Goal: Transaction & Acquisition: Purchase product/service

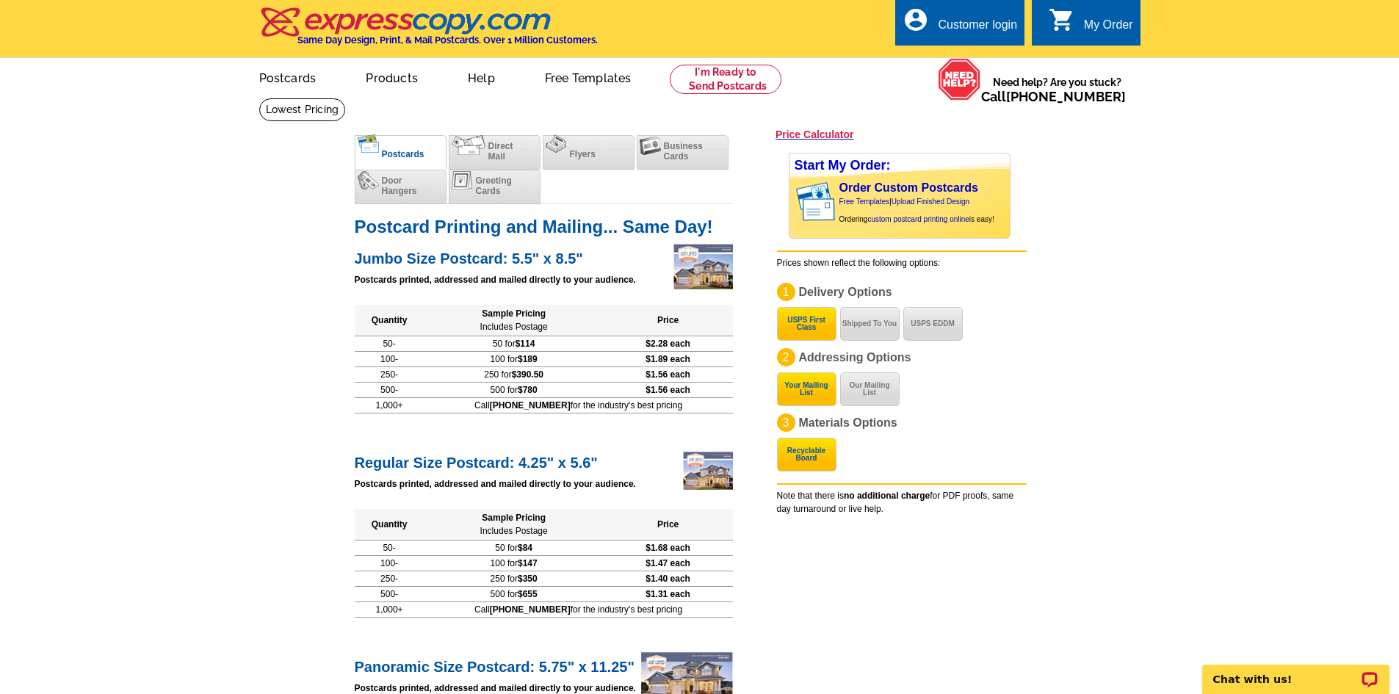
scroll to position [73, 0]
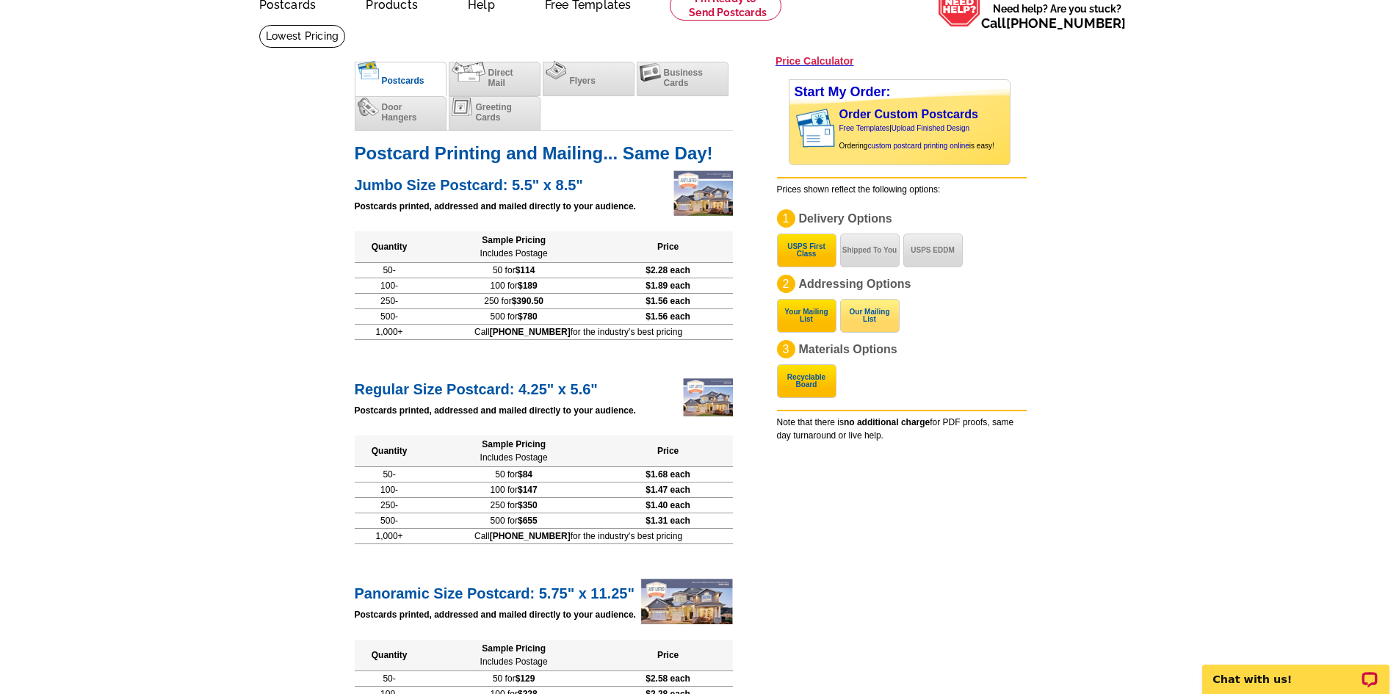
click at [858, 308] on button "Our Mailing List" at bounding box center [869, 316] width 59 height 34
click at [816, 325] on button "Your Mailing List" at bounding box center [806, 316] width 59 height 34
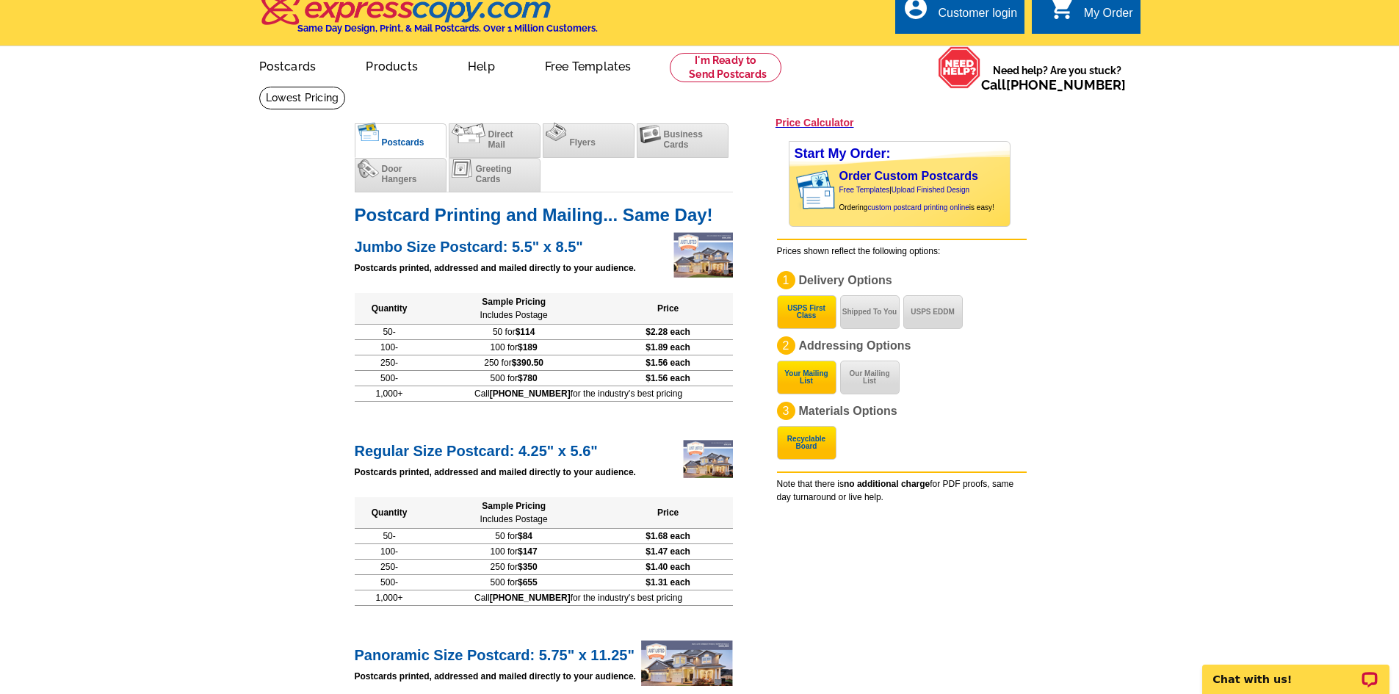
scroll to position [0, 0]
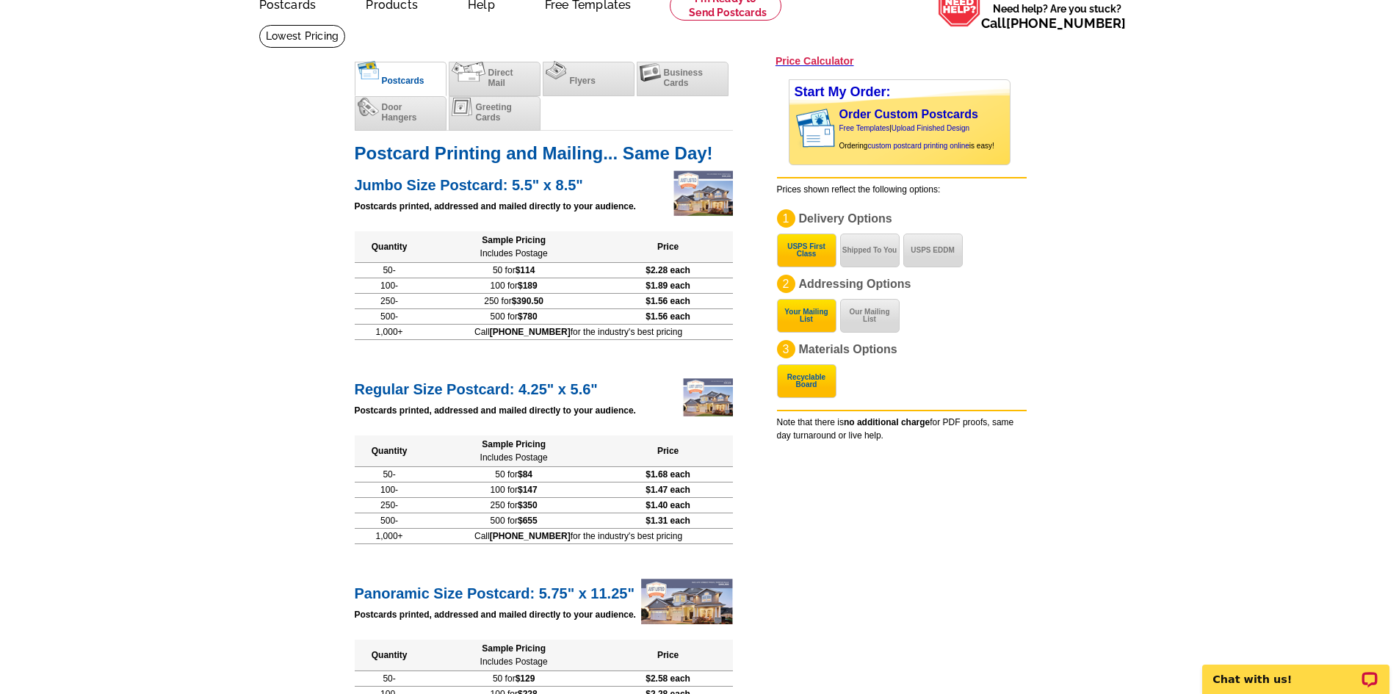
click at [216, 212] on main "expresscopy.com > Price Guide > Postcard Printing Price Calculator Postcards Di…" at bounding box center [699, 707] width 1399 height 1366
click at [192, 165] on main "expresscopy.com > Price Guide > Postcard Printing Price Calculator Postcards Di…" at bounding box center [699, 707] width 1399 height 1366
click at [206, 184] on main "expresscopy.com > Price Guide > Postcard Printing Price Calculator Postcards Di…" at bounding box center [699, 707] width 1399 height 1366
click at [939, 313] on div "1 Delivery Options USPS First Class Shipped To You USPS EDDM 2 Addressing Optio…" at bounding box center [902, 286] width 250 height 155
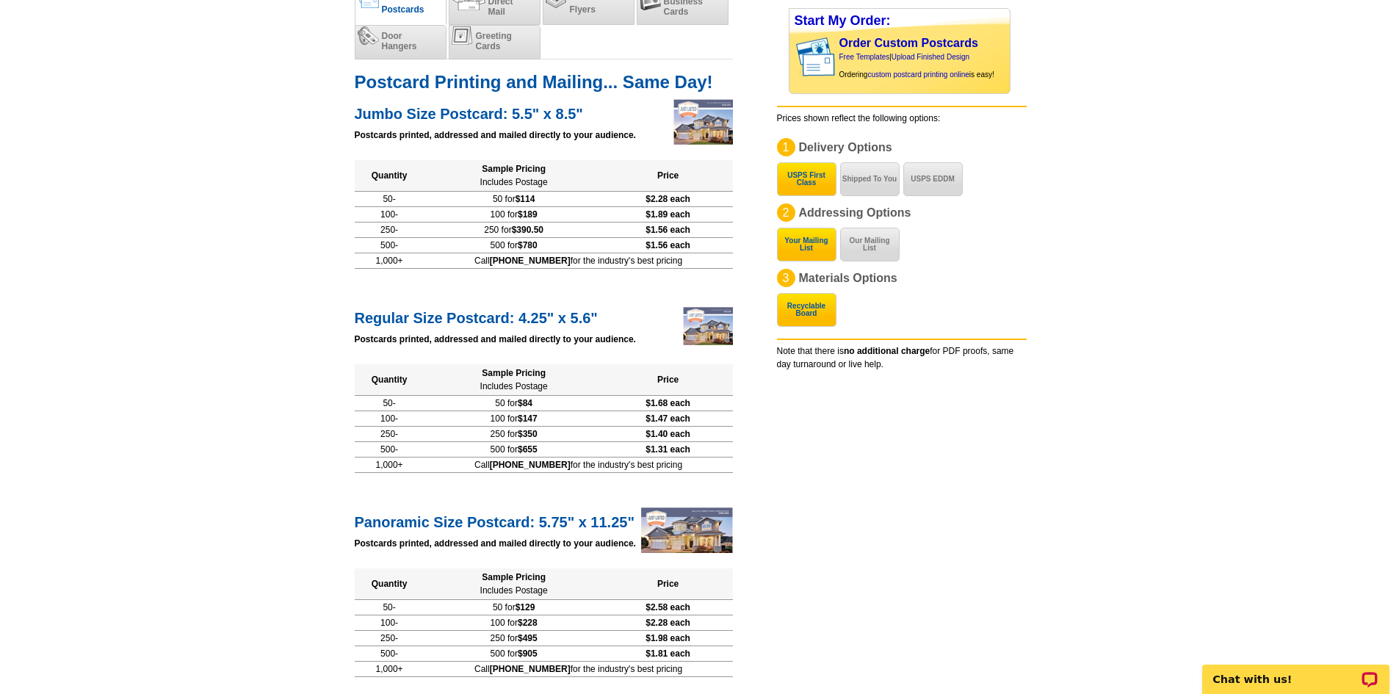
scroll to position [147, 0]
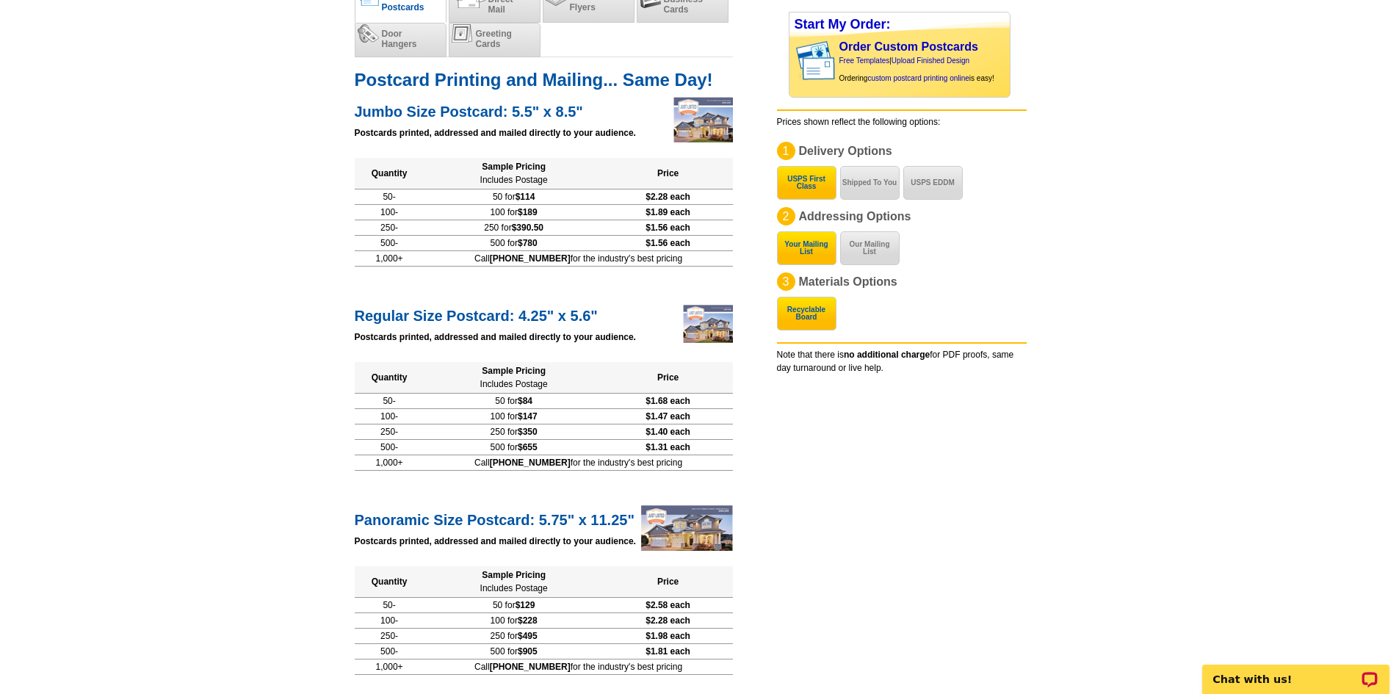
click at [263, 166] on main "expresscopy.com > Price Guide > Postcard Printing Price Calculator Postcards Di…" at bounding box center [699, 634] width 1399 height 1366
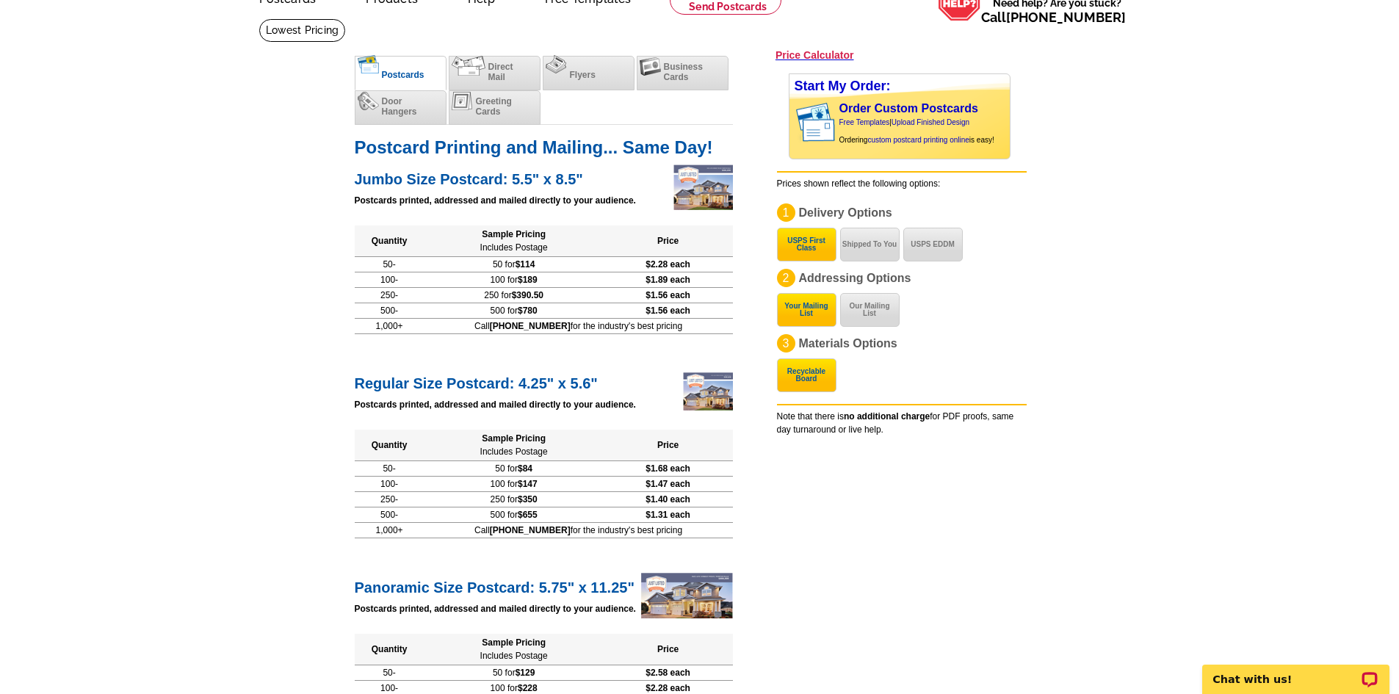
scroll to position [73, 0]
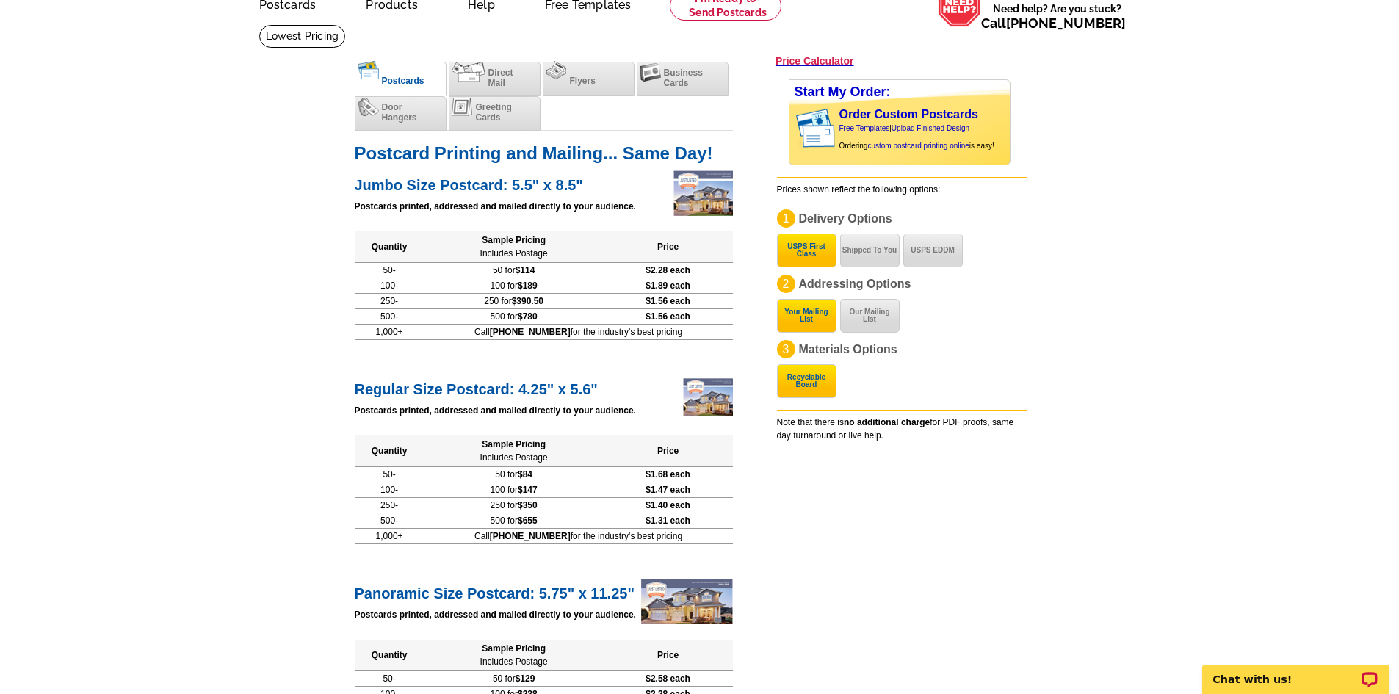
click at [286, 161] on main "expresscopy.com > Price Guide > Postcard Printing Price Calculator Postcards Di…" at bounding box center [699, 707] width 1399 height 1366
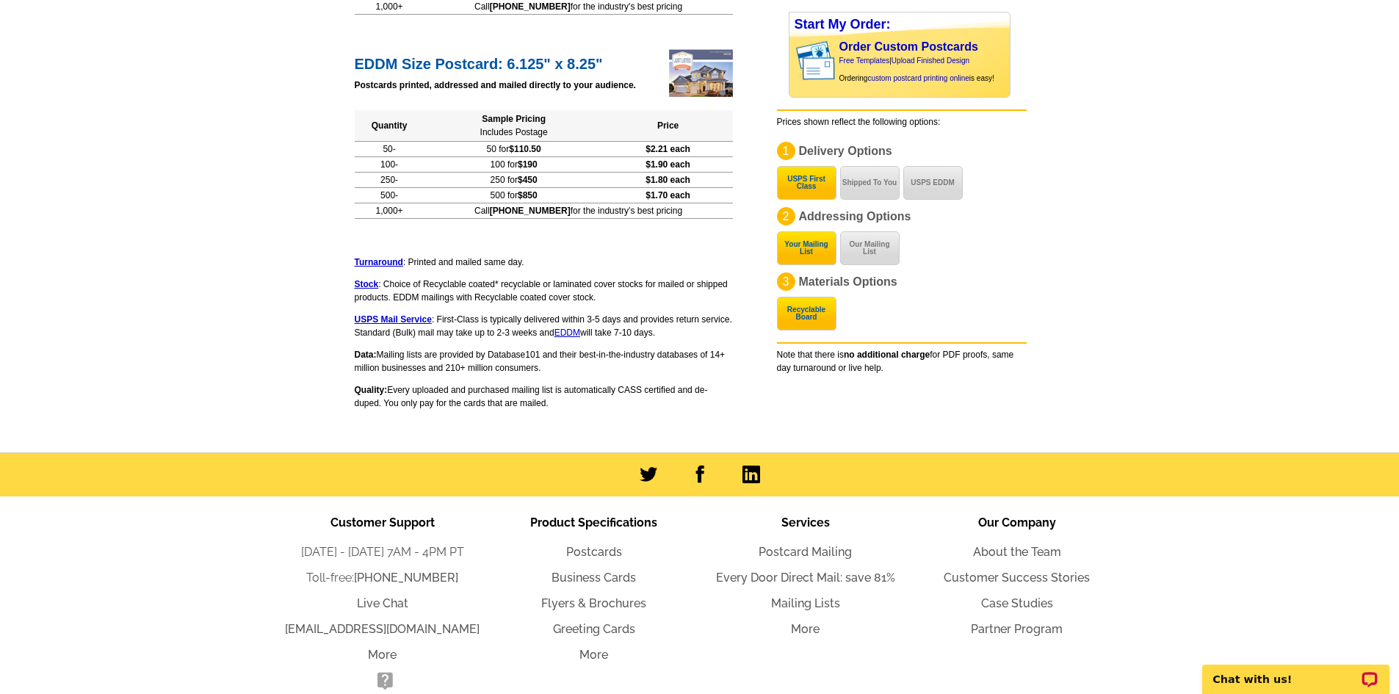
scroll to position [1084, 0]
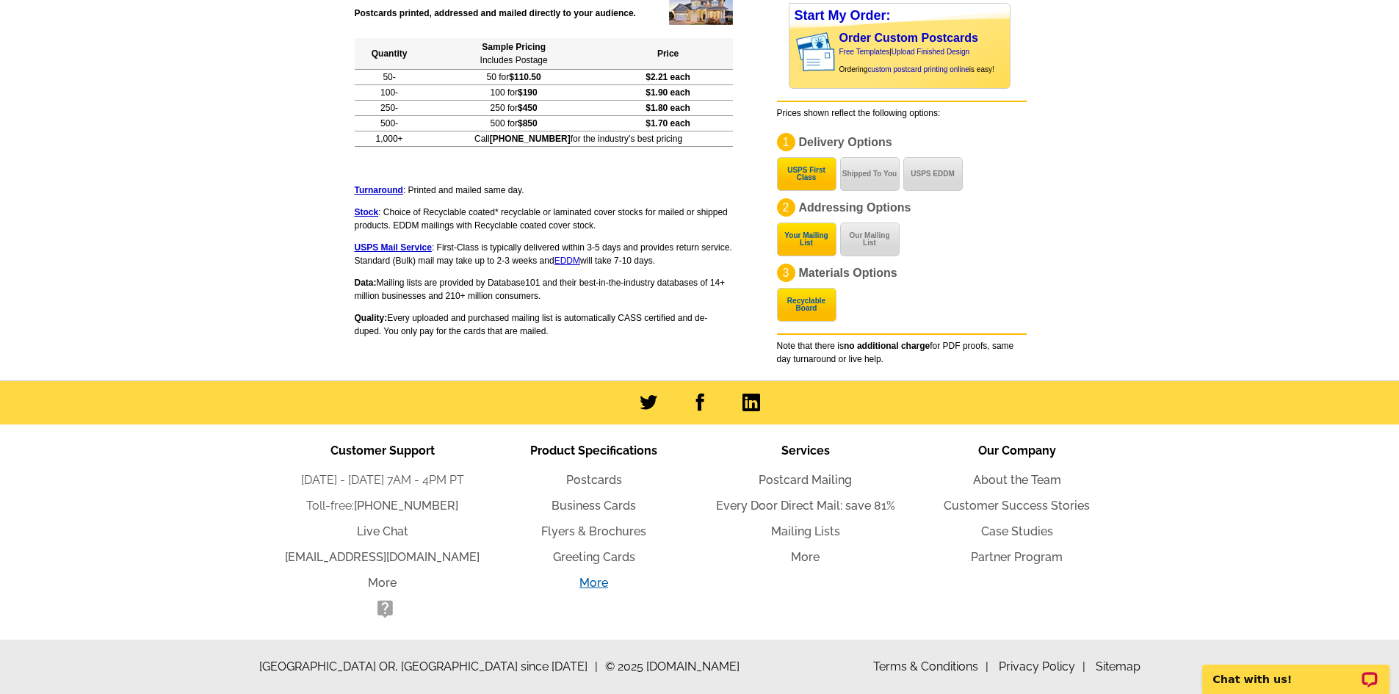
click at [590, 585] on link "More" at bounding box center [593, 583] width 29 height 14
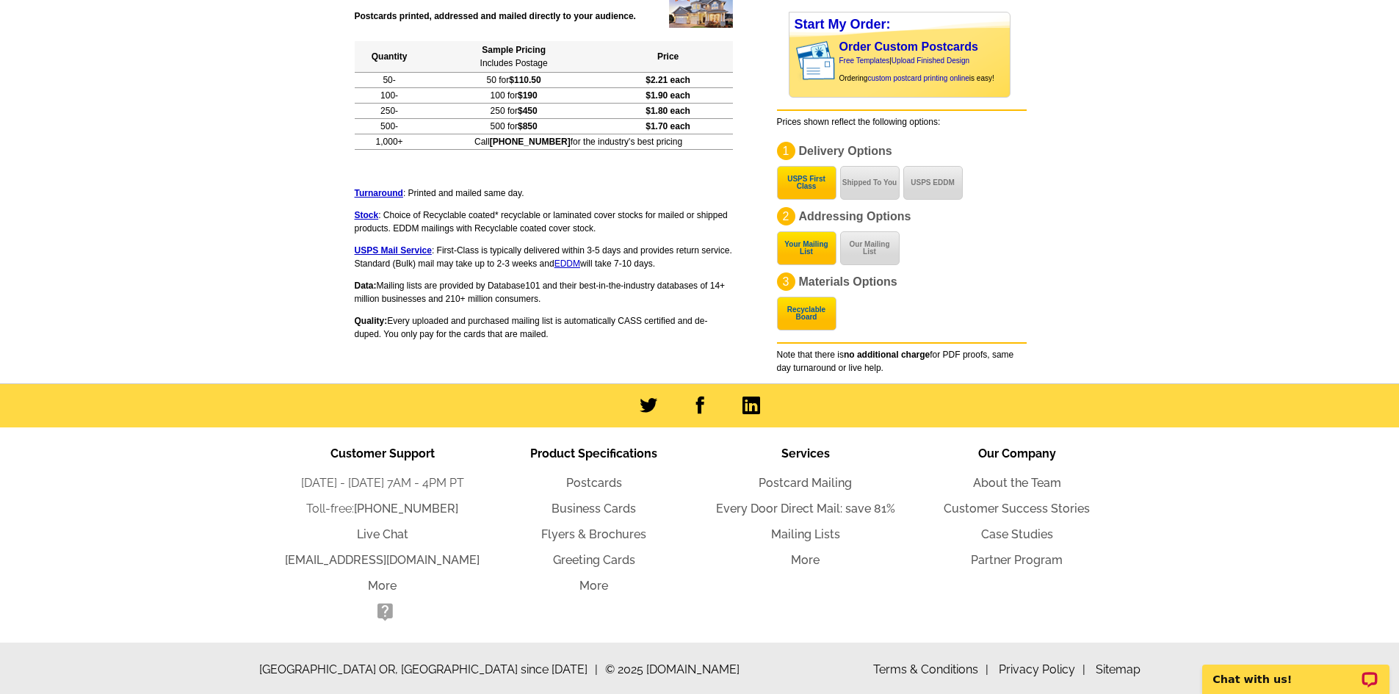
scroll to position [1084, 0]
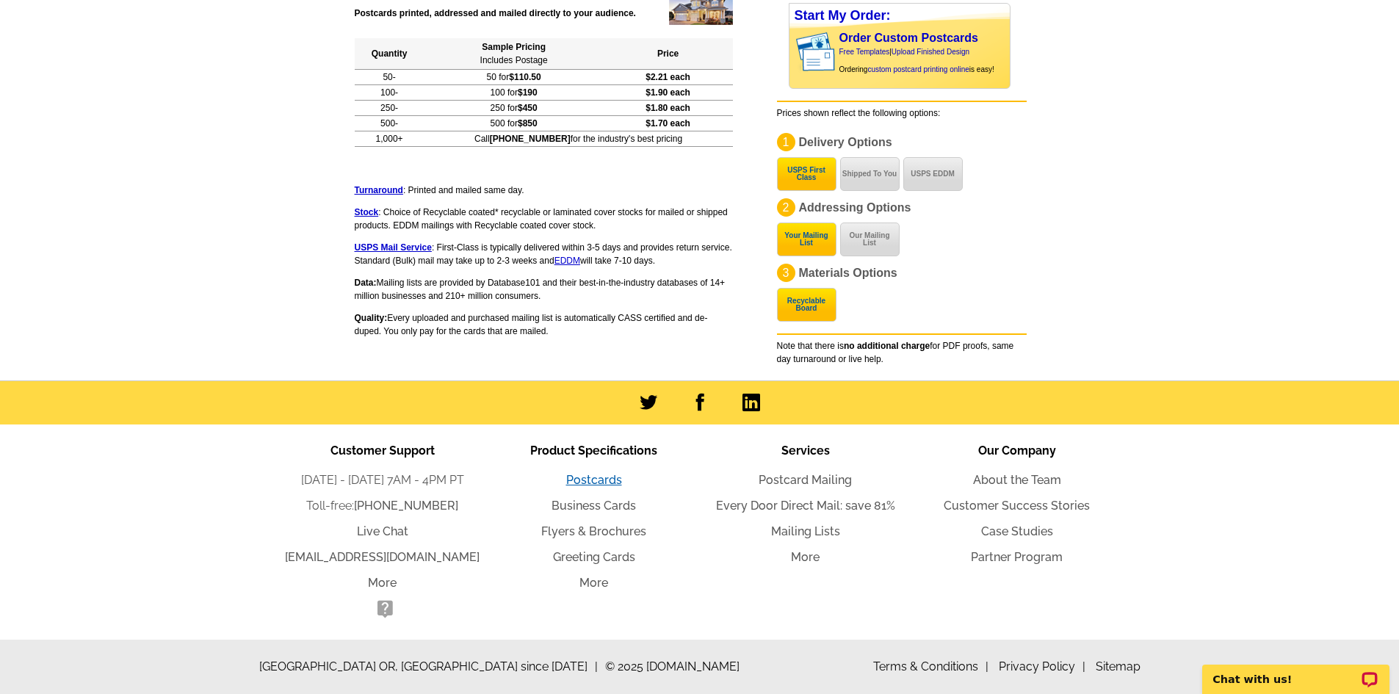
click at [587, 474] on link "Postcards" at bounding box center [594, 480] width 56 height 14
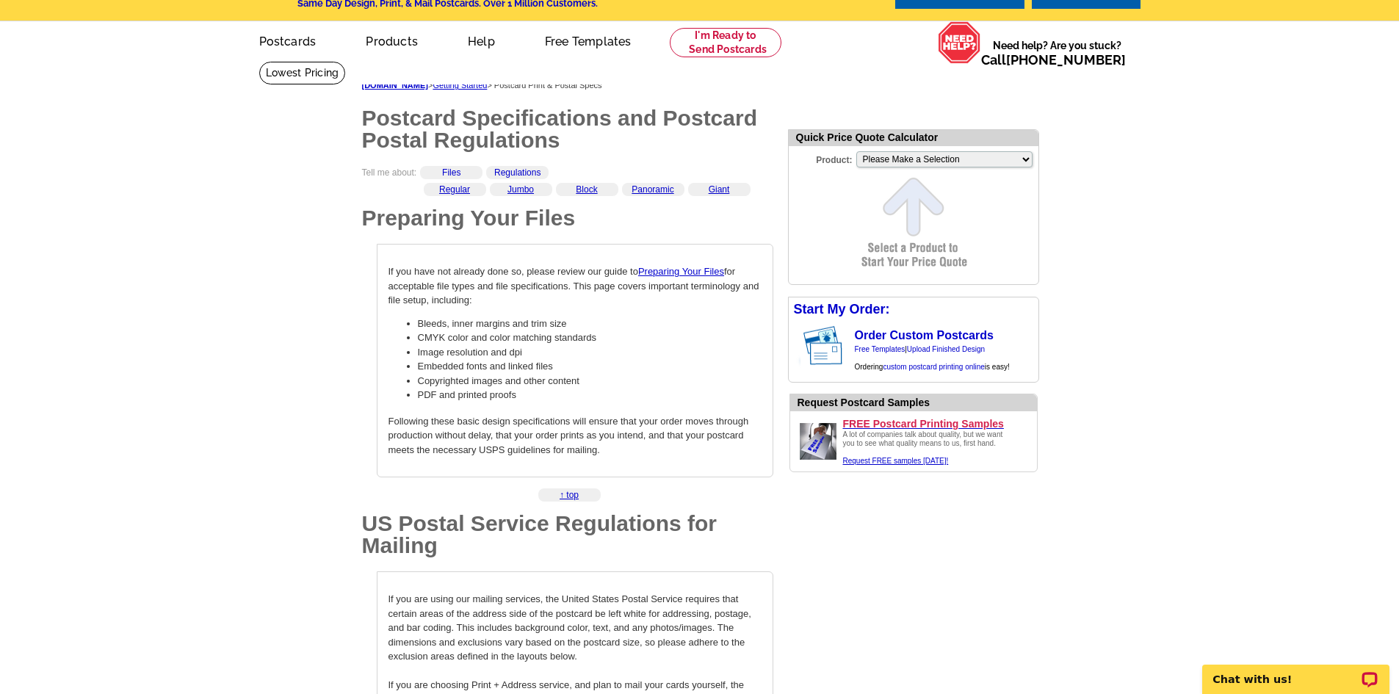
scroll to position [73, 0]
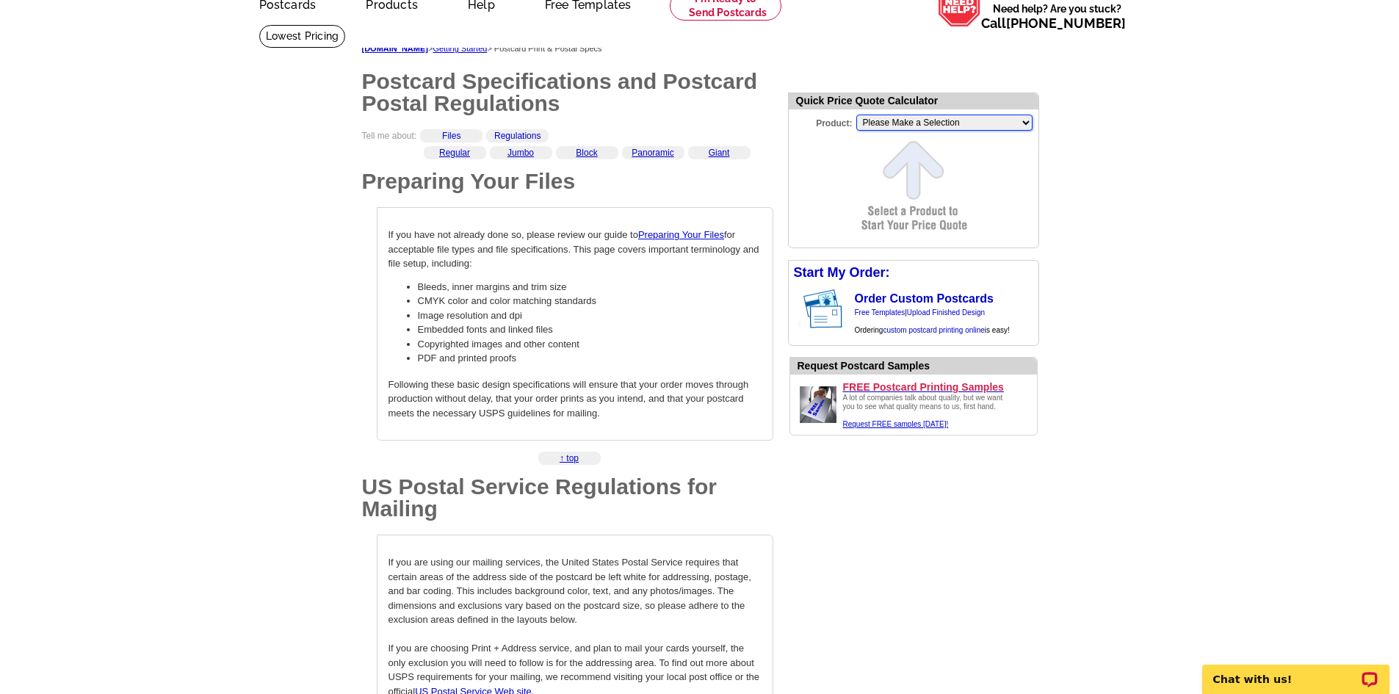
click at [893, 119] on select "Please Make a Selection Jumbo Postcard (5.5" x 8.5") Regular Postcard (4.25" x …" at bounding box center [944, 123] width 176 height 16
select select "2"
click at [856, 116] on select "Please Make a Selection Jumbo Postcard (5.5" x 8.5") Regular Postcard (4.25" x …" at bounding box center [944, 123] width 176 height 16
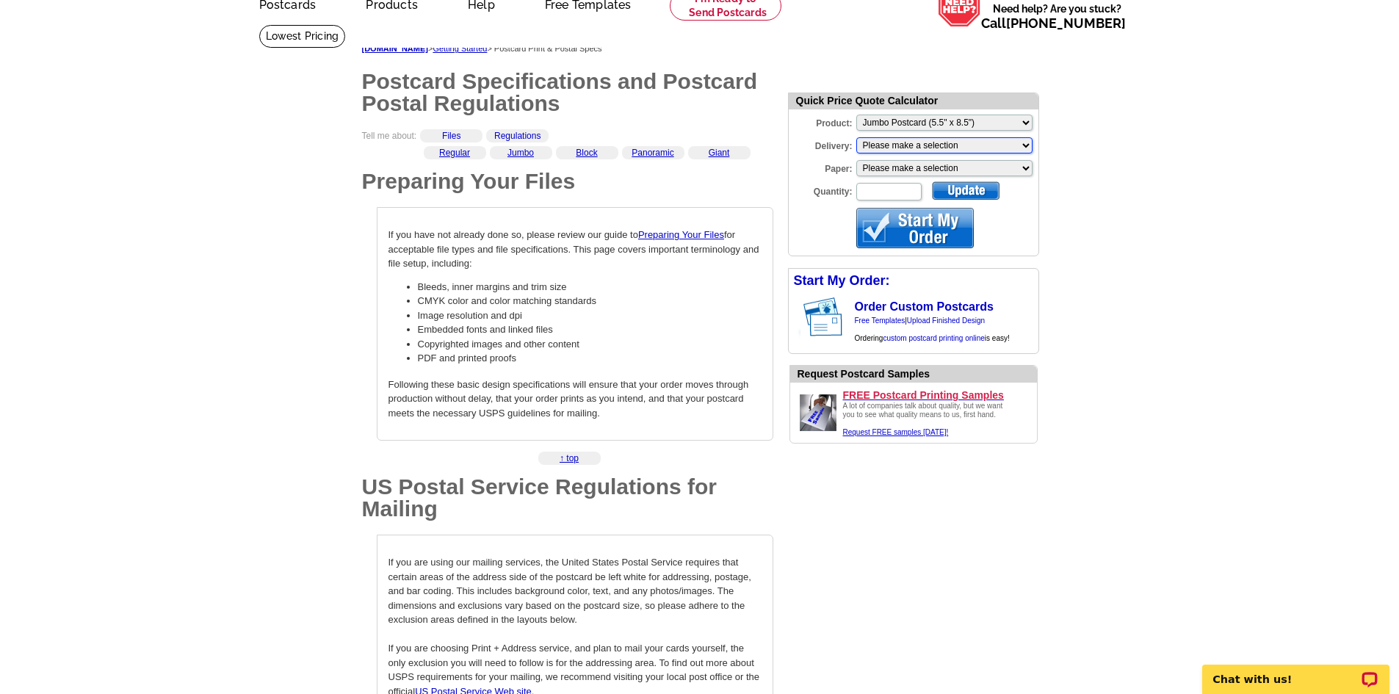
click at [916, 152] on select "Please make a selection Print + Address+USPS First Class Print-Only+Shipped To …" at bounding box center [944, 145] width 176 height 16
click at [920, 167] on select "Please make a selection Recyclable Board Magnetic Stock" at bounding box center [944, 168] width 176 height 16
select select "3"
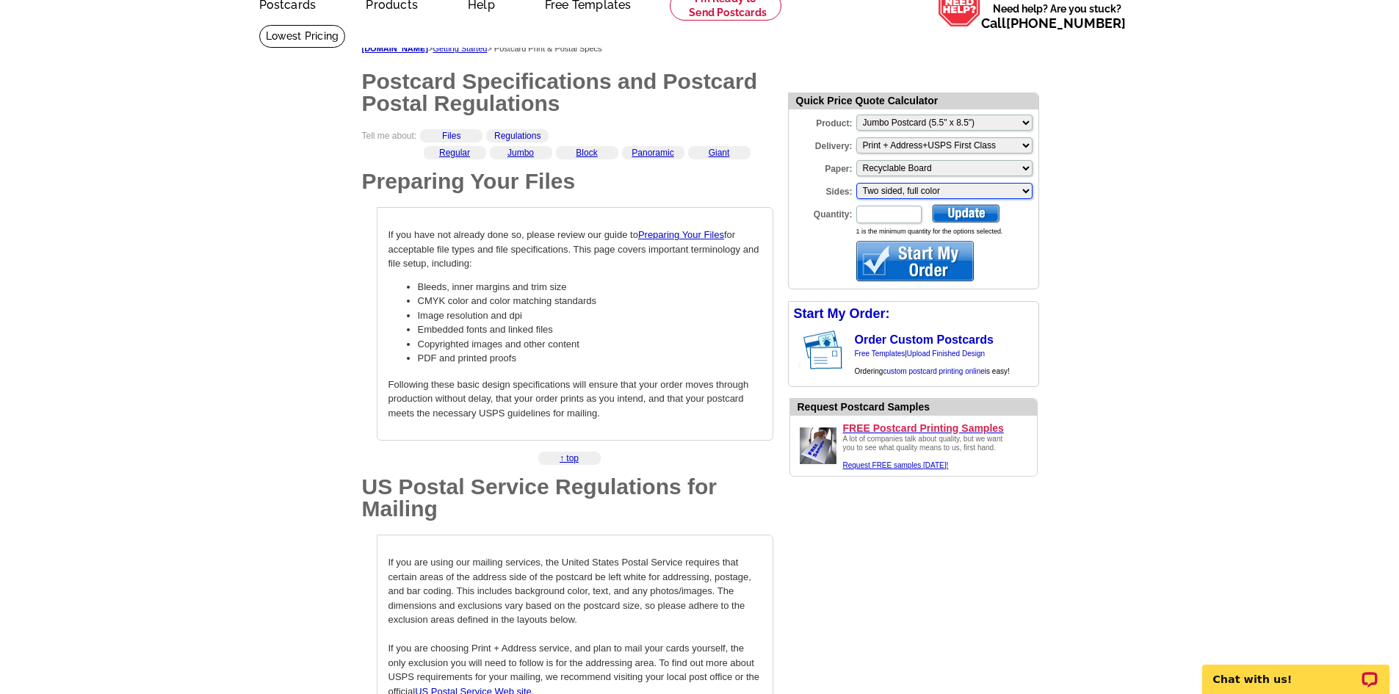
click at [909, 192] on select "Please make a selection Two sided, full color" at bounding box center [944, 191] width 176 height 16
click at [889, 214] on input "Quantity:" at bounding box center [888, 215] width 65 height 18
type input "100"
click at [827, 244] on form "Quick Price Quote Calculator Product: Please Make a Selection Jumbo Postcard (5…" at bounding box center [913, 191] width 251 height 197
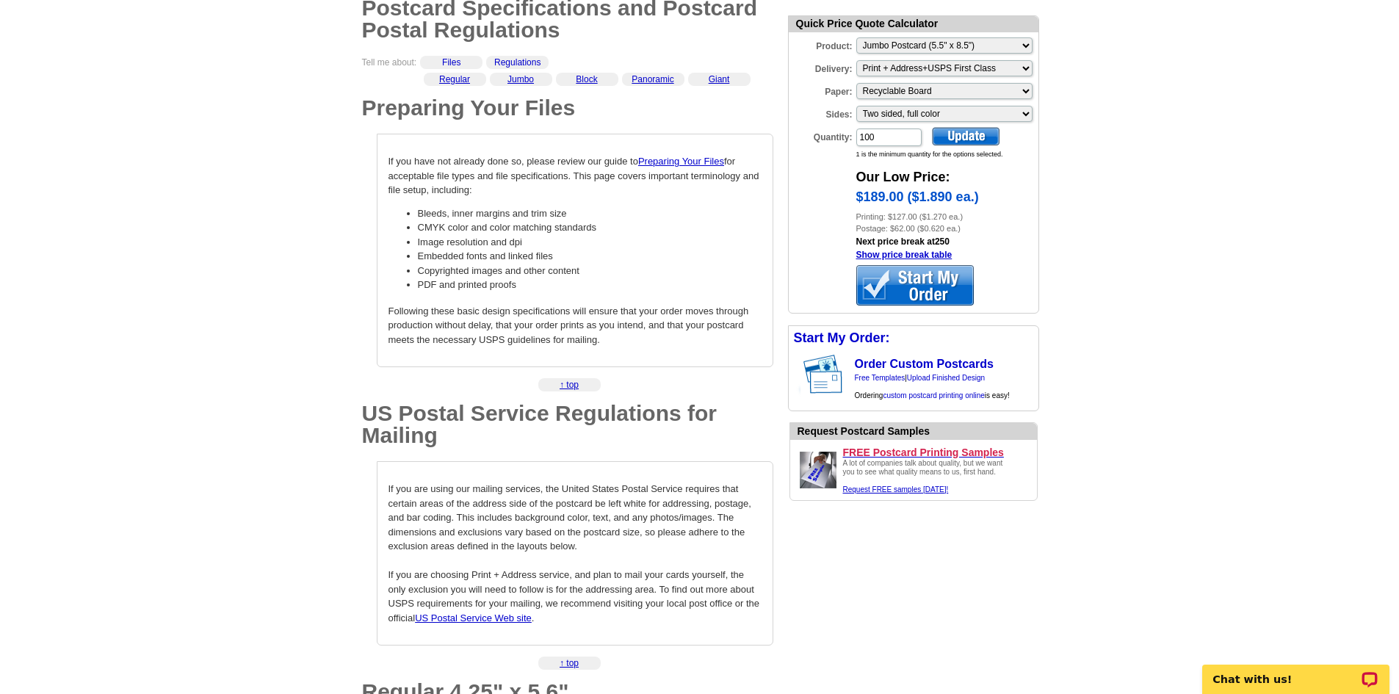
scroll to position [220, 0]
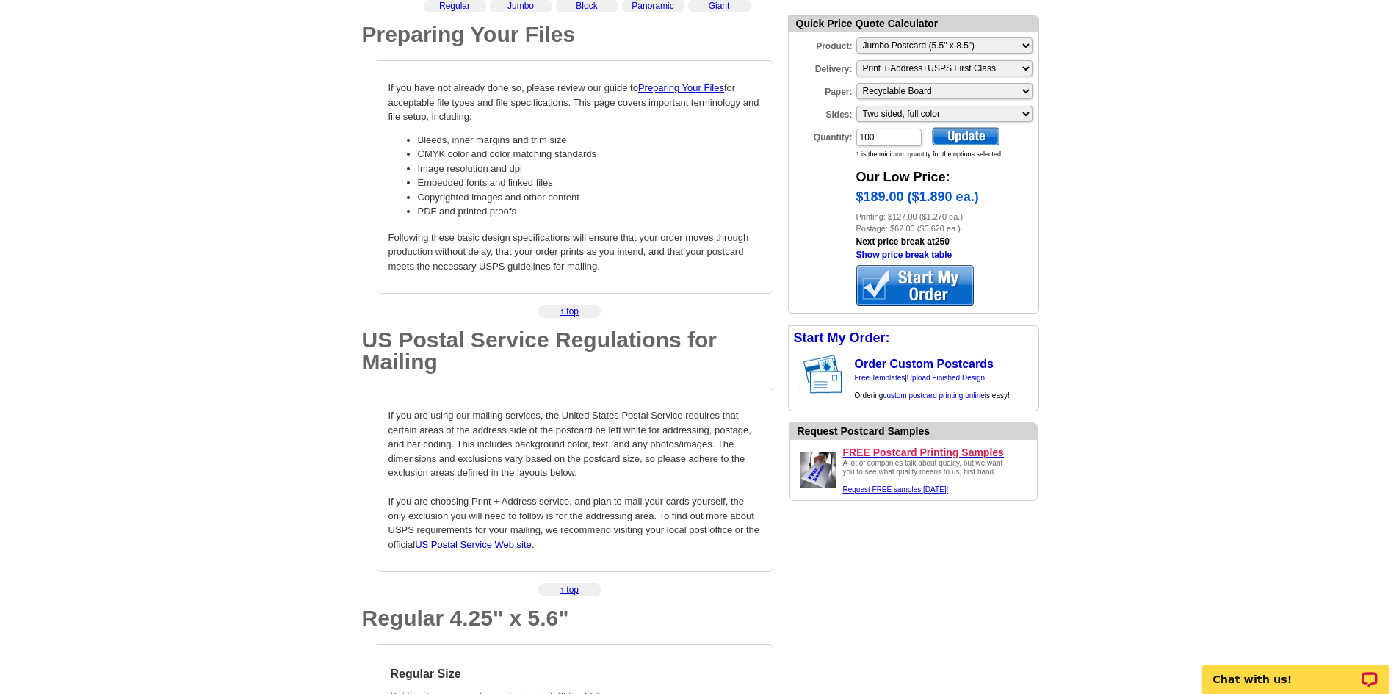
click at [905, 285] on div at bounding box center [914, 285] width 117 height 40
